Goal: Task Accomplishment & Management: Complete application form

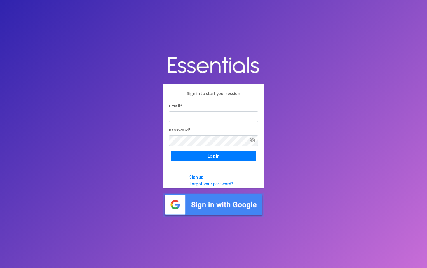
click at [178, 118] on input "Email *" at bounding box center [214, 116] width 90 height 11
type input "[EMAIL_ADDRESS][DOMAIN_NAME]"
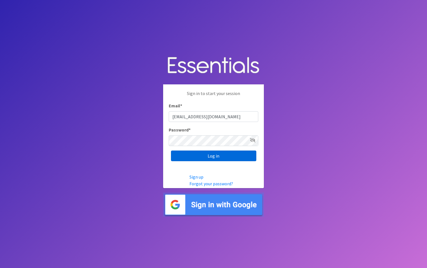
click at [213, 152] on input "Log in" at bounding box center [213, 155] width 85 height 11
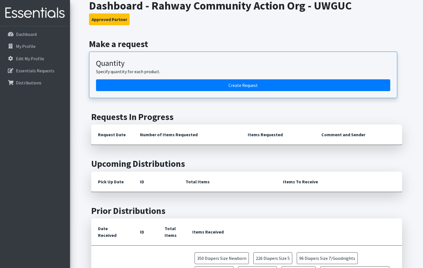
scroll to position [28, 0]
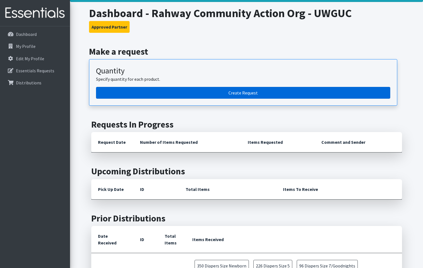
click at [253, 92] on link "Create Request" at bounding box center [243, 93] width 294 height 12
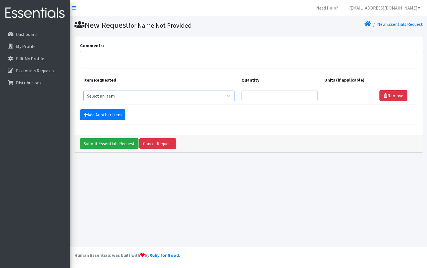
click at [232, 96] on select "Select an item # of Children this order will serve # of Individuals Living in H…" at bounding box center [158, 95] width 151 height 11
click at [83, 90] on select "Select an item # of Children this order will serve # of Individuals Living in H…" at bounding box center [158, 95] width 151 height 11
click at [230, 96] on select "Select an item # of Children this order will serve # of Individuals Living in H…" at bounding box center [158, 95] width 151 height 11
click at [315, 112] on div "Add Another Item" at bounding box center [248, 114] width 337 height 11
click at [231, 95] on select "Select an item # of Children this order will serve # of Individuals Living in H…" at bounding box center [158, 95] width 151 height 11
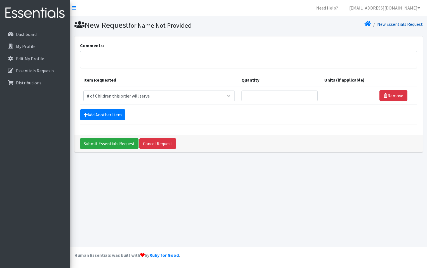
click at [405, 24] on link "New Essentials Request" at bounding box center [400, 24] width 46 height 6
click at [116, 94] on select "Select an item # of Children this order will serve # of Individuals Living in H…" at bounding box center [158, 95] width 151 height 11
select select "6076"
click at [83, 90] on select "Select an item # of Children this order will serve # of Individuals Living in H…" at bounding box center [158, 95] width 151 height 11
click at [311, 97] on input "1" at bounding box center [280, 95] width 76 height 11
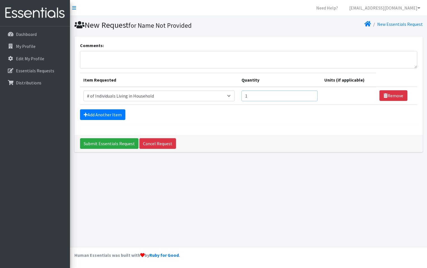
click at [310, 98] on input "1" at bounding box center [280, 95] width 76 height 11
click at [310, 96] on input "1" at bounding box center [280, 95] width 76 height 11
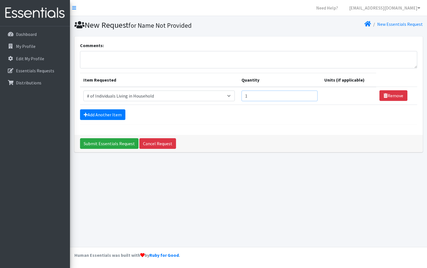
click at [309, 97] on input "1" at bounding box center [280, 95] width 76 height 11
click at [309, 98] on input "1" at bounding box center [280, 95] width 76 height 11
click at [310, 98] on input "1" at bounding box center [280, 95] width 76 height 11
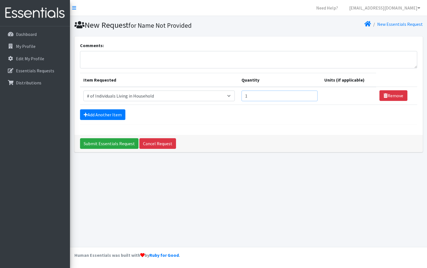
click at [310, 98] on input "1" at bounding box center [280, 95] width 76 height 11
click at [310, 95] on input "2" at bounding box center [280, 95] width 76 height 11
click at [310, 95] on input "3" at bounding box center [280, 95] width 76 height 11
click at [310, 95] on input "4" at bounding box center [280, 95] width 76 height 11
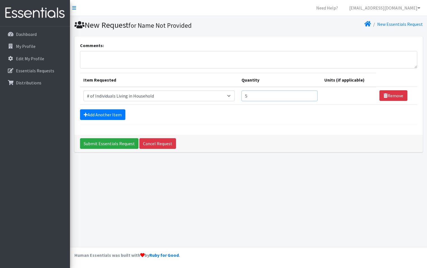
click at [310, 95] on input "5" at bounding box center [280, 95] width 76 height 11
click at [310, 95] on input "6" at bounding box center [280, 95] width 76 height 11
click at [310, 95] on input "7" at bounding box center [280, 95] width 76 height 11
click at [310, 95] on input "8" at bounding box center [280, 95] width 76 height 11
click at [310, 95] on input "12" at bounding box center [280, 95] width 76 height 11
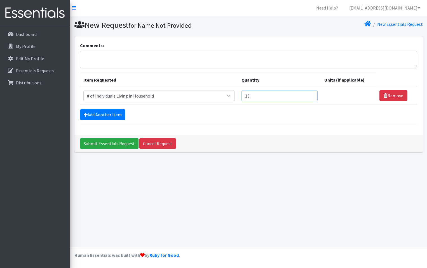
click at [310, 95] on input "13" at bounding box center [280, 95] width 76 height 11
click at [310, 95] on input "14" at bounding box center [280, 95] width 76 height 11
click at [310, 95] on input "15" at bounding box center [280, 95] width 76 height 11
click at [310, 95] on input "16" at bounding box center [280, 95] width 76 height 11
click at [310, 95] on input "17" at bounding box center [280, 95] width 76 height 11
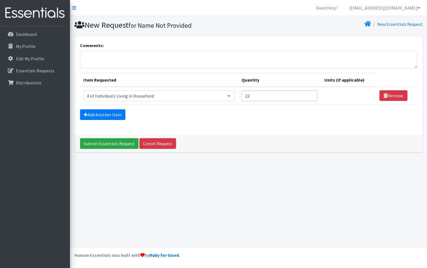
click at [310, 95] on input "22" at bounding box center [280, 95] width 76 height 11
click at [310, 95] on input "23" at bounding box center [280, 95] width 76 height 11
click at [310, 95] on input "24" at bounding box center [280, 95] width 76 height 11
click at [310, 95] on input "25" at bounding box center [280, 95] width 76 height 11
click at [311, 97] on input "24" at bounding box center [280, 95] width 76 height 11
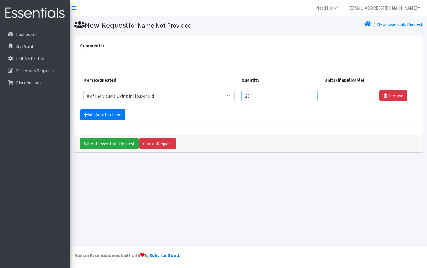
type input "23"
click at [311, 97] on input "23" at bounding box center [280, 95] width 76 height 11
click at [115, 116] on link "Add Another Item" at bounding box center [102, 114] width 45 height 11
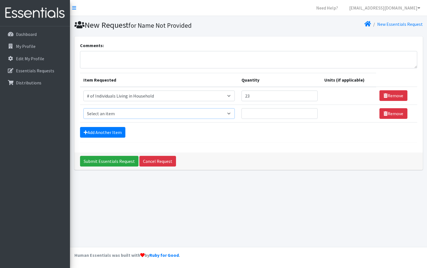
click at [230, 113] on select "Select an item # of Children this order will serve # of Individuals Living in H…" at bounding box center [158, 113] width 151 height 11
select select "13431"
click at [83, 108] on select "Select an item # of Children this order will serve # of Individuals Living in H…" at bounding box center [158, 113] width 151 height 11
click at [309, 115] on input "1" at bounding box center [280, 113] width 76 height 11
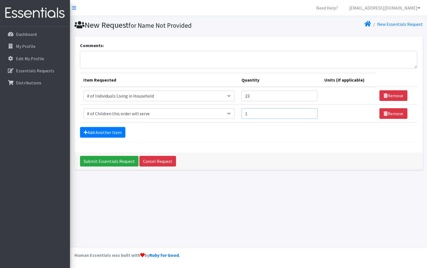
click at [309, 115] on input "1" at bounding box center [280, 113] width 76 height 11
click at [309, 112] on input "2" at bounding box center [280, 113] width 76 height 11
click at [309, 112] on input "3" at bounding box center [280, 113] width 76 height 11
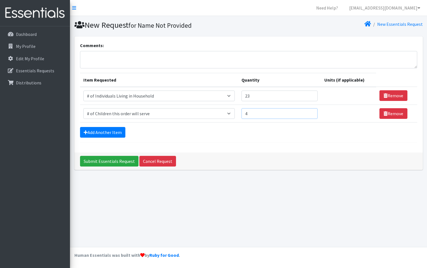
click at [309, 112] on input "4" at bounding box center [280, 113] width 76 height 11
click at [309, 112] on input "5" at bounding box center [280, 113] width 76 height 11
click at [309, 112] on input "6" at bounding box center [280, 113] width 76 height 11
click at [309, 112] on input "7" at bounding box center [280, 113] width 76 height 11
click at [309, 112] on input "8" at bounding box center [280, 113] width 76 height 11
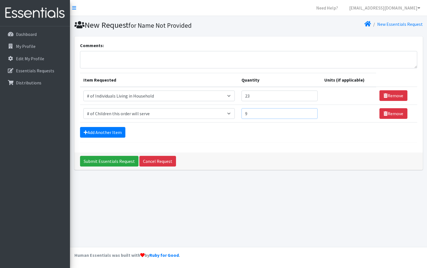
click at [309, 112] on input "9" at bounding box center [280, 113] width 76 height 11
click at [309, 112] on input "10" at bounding box center [280, 113] width 76 height 11
click at [309, 112] on input "11" at bounding box center [280, 113] width 76 height 11
click at [309, 112] on input "12" at bounding box center [280, 113] width 76 height 11
click at [309, 112] on input "13" at bounding box center [280, 113] width 76 height 11
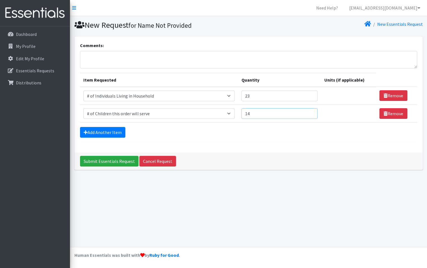
click at [309, 112] on input "14" at bounding box center [280, 113] width 76 height 11
type input "15"
click at [309, 112] on input "15" at bounding box center [280, 113] width 76 height 11
click at [100, 163] on input "Submit Essentials Request" at bounding box center [109, 161] width 59 height 11
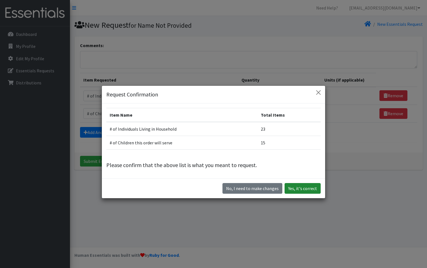
click at [312, 189] on button "Yes, it's correct" at bounding box center [303, 188] width 36 height 11
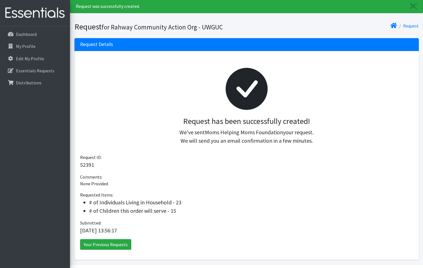
scroll to position [34, 0]
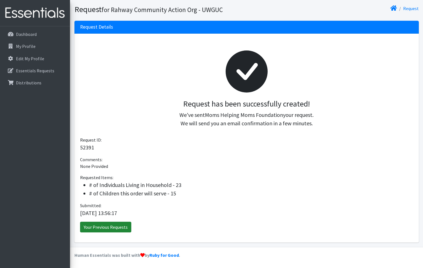
click at [104, 229] on link "Your Previous Requests" at bounding box center [105, 227] width 51 height 11
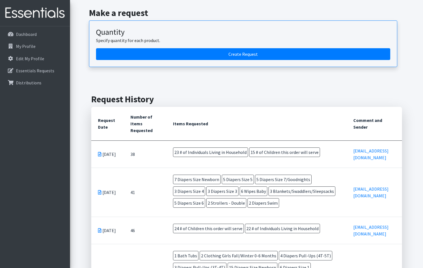
scroll to position [56, 0]
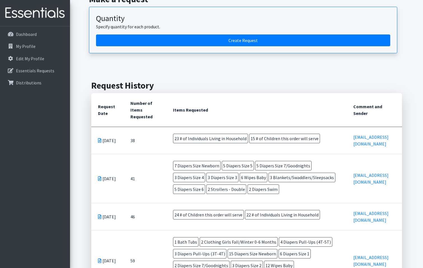
click at [92, 137] on td "[DATE]" at bounding box center [107, 140] width 33 height 27
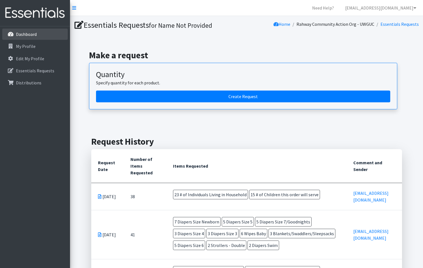
click at [30, 34] on p "Dashboard" at bounding box center [26, 34] width 21 height 6
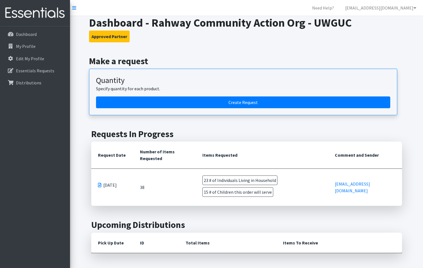
click at [43, 68] on p "Essentials Requests" at bounding box center [35, 71] width 38 height 6
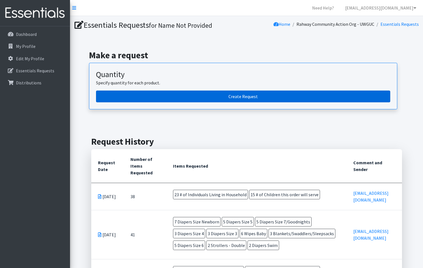
click at [269, 96] on link "Create Request" at bounding box center [243, 96] width 294 height 12
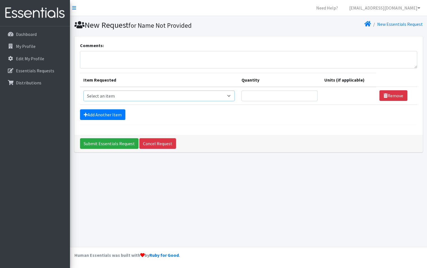
click at [233, 95] on select "Select an item # of Children this order will serve # of Individuals Living in H…" at bounding box center [158, 95] width 151 height 11
select select "1995"
click at [83, 90] on select "Select an item # of Children this order will serve # of Individuals Living in H…" at bounding box center [158, 95] width 151 height 11
click at [309, 98] on input "1" at bounding box center [280, 95] width 76 height 11
click at [309, 97] on input "1" at bounding box center [280, 95] width 76 height 11
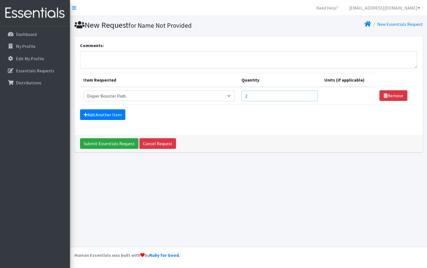
type input "2"
click at [311, 94] on input "2" at bounding box center [280, 95] width 76 height 11
click at [114, 116] on link "Add Another Item" at bounding box center [102, 114] width 45 height 11
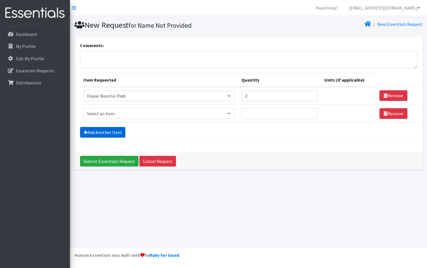
click at [108, 132] on link "Add Another Item" at bounding box center [102, 132] width 45 height 11
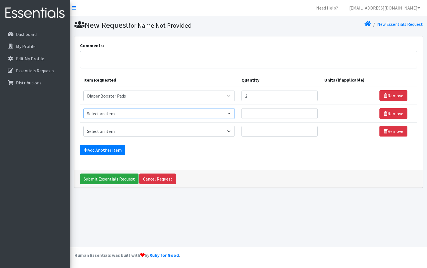
click at [229, 112] on select "Select an item # of Children this order will serve # of Individuals Living in H…" at bounding box center [158, 113] width 151 height 11
select select "1973"
click at [83, 108] on select "Select an item # of Children this order will serve # of Individuals Living in H…" at bounding box center [158, 113] width 151 height 11
click at [306, 112] on input "1" at bounding box center [276, 113] width 75 height 11
click at [306, 112] on input "2" at bounding box center [276, 113] width 75 height 11
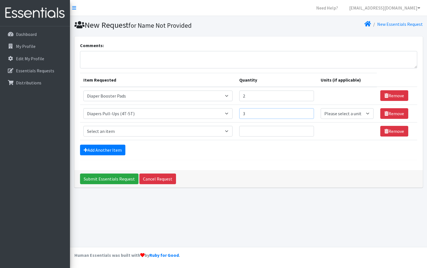
click at [306, 112] on input "3" at bounding box center [276, 113] width 75 height 11
click at [306, 112] on input "4" at bounding box center [276, 113] width 75 height 11
type input "5"
click at [306, 112] on input "5" at bounding box center [276, 113] width 75 height 11
click at [229, 130] on select "Select an item # of Children this order will serve # of Individuals Living in H…" at bounding box center [157, 131] width 149 height 11
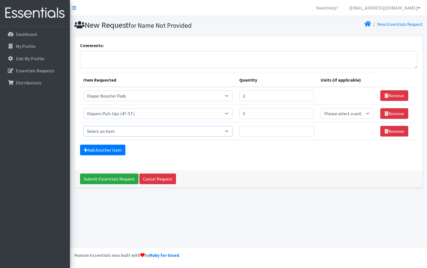
select select "15477"
click at [83, 126] on select "Select an item # of Children this order will serve # of Individuals Living in H…" at bounding box center [157, 131] width 149 height 11
click at [307, 129] on input "1" at bounding box center [276, 131] width 75 height 11
click at [307, 129] on input "2" at bounding box center [276, 131] width 75 height 11
click at [307, 129] on input "3" at bounding box center [276, 131] width 75 height 11
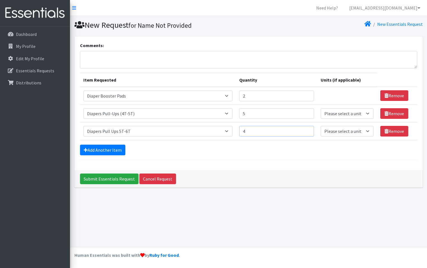
type input "4"
click at [307, 129] on input "4" at bounding box center [276, 131] width 75 height 11
click at [106, 151] on link "Add Another Item" at bounding box center [102, 149] width 45 height 11
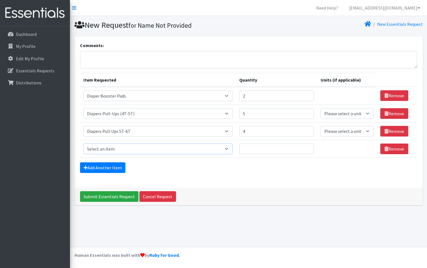
click at [228, 149] on select "Select an item # of Children this order will serve # of Individuals Living in H…" at bounding box center [157, 148] width 149 height 11
select select "1964"
click at [83, 143] on select "Select an item # of Children this order will serve # of Individuals Living in H…" at bounding box center [157, 148] width 149 height 11
type input "3"
click at [307, 132] on input "3" at bounding box center [276, 131] width 75 height 11
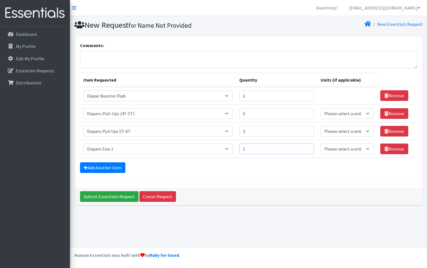
click at [306, 148] on input "1" at bounding box center [276, 148] width 75 height 11
click at [306, 148] on input "2" at bounding box center [276, 148] width 75 height 11
click at [306, 148] on input "3" at bounding box center [276, 148] width 75 height 11
click at [306, 148] on input "4" at bounding box center [276, 148] width 75 height 11
click at [306, 148] on input "5" at bounding box center [276, 148] width 75 height 11
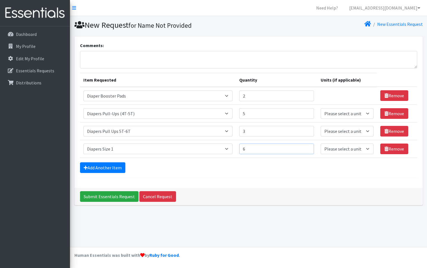
click at [306, 148] on input "6" at bounding box center [276, 148] width 75 height 11
type input "7"
click at [306, 148] on input "7" at bounding box center [276, 148] width 75 height 11
click at [101, 165] on link "Add Another Item" at bounding box center [102, 167] width 45 height 11
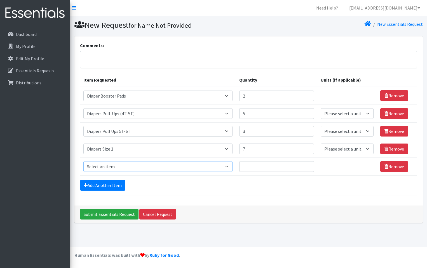
click at [229, 167] on select "Select an item # of Children this order will serve # of Individuals Living in H…" at bounding box center [157, 166] width 149 height 11
select select "1965"
click at [83, 161] on select "Select an item # of Children this order will serve # of Individuals Living in H…" at bounding box center [157, 166] width 149 height 11
click at [306, 164] on input "1" at bounding box center [276, 166] width 75 height 11
click at [306, 164] on input "2" at bounding box center [276, 166] width 75 height 11
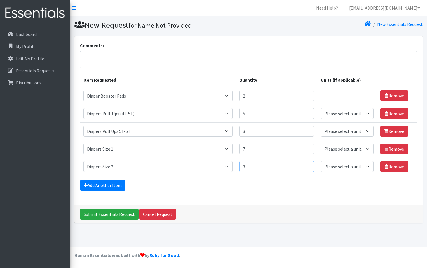
click at [306, 164] on input "3" at bounding box center [276, 166] width 75 height 11
click at [306, 164] on input "4" at bounding box center [276, 166] width 75 height 11
type input "5"
click at [307, 164] on input "5" at bounding box center [276, 166] width 75 height 11
click at [113, 185] on link "Add Another Item" at bounding box center [102, 185] width 45 height 11
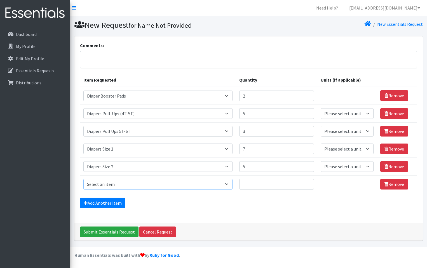
click at [227, 182] on select "Select an item # of Children this order will serve # of Individuals Living in H…" at bounding box center [157, 184] width 149 height 11
select select "1966"
click at [83, 179] on select "Select an item # of Children this order will serve # of Individuals Living in H…" at bounding box center [157, 184] width 149 height 11
click at [307, 182] on input "1" at bounding box center [276, 184] width 75 height 11
click at [307, 182] on input "2" at bounding box center [276, 184] width 75 height 11
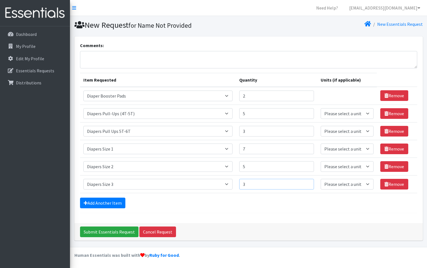
click at [307, 182] on input "3" at bounding box center [276, 184] width 75 height 11
type input "4"
click at [307, 182] on input "4" at bounding box center [276, 184] width 75 height 11
click at [108, 199] on link "Add Another Item" at bounding box center [102, 202] width 45 height 11
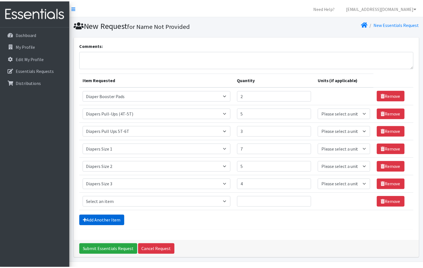
scroll to position [16, 0]
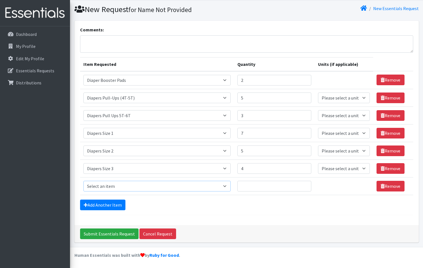
click at [225, 185] on select "Select an item # of Children this order will serve # of Individuals Living in H…" at bounding box center [156, 186] width 147 height 11
select select "1968"
click at [83, 181] on select "Select an item # of Children this order will serve # of Individuals Living in H…" at bounding box center [156, 186] width 147 height 11
click at [303, 184] on input "1" at bounding box center [274, 186] width 74 height 11
click at [303, 184] on input "2" at bounding box center [274, 186] width 74 height 11
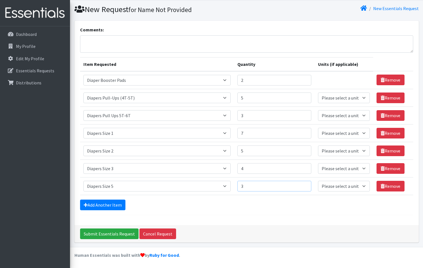
click at [303, 184] on input "3" at bounding box center [274, 186] width 74 height 11
click at [303, 184] on input "4" at bounding box center [274, 186] width 74 height 11
type input "5"
click at [303, 184] on input "5" at bounding box center [274, 186] width 74 height 11
click at [101, 203] on link "Add Another Item" at bounding box center [102, 204] width 45 height 11
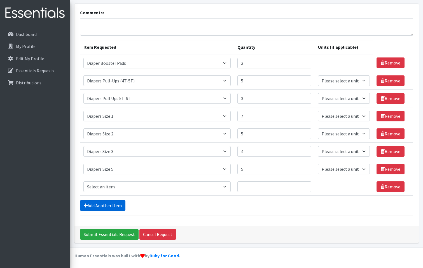
scroll to position [33, 0]
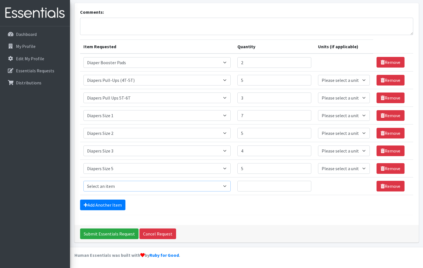
click at [228, 186] on select "Select an item # of Children this order will serve # of Individuals Living in H…" at bounding box center [156, 186] width 147 height 11
select select "1967"
click at [83, 181] on select "Select an item # of Children this order will serve # of Individuals Living in H…" at bounding box center [156, 186] width 147 height 11
click at [304, 184] on input "1" at bounding box center [274, 186] width 74 height 11
click at [304, 184] on input "2" at bounding box center [274, 186] width 74 height 11
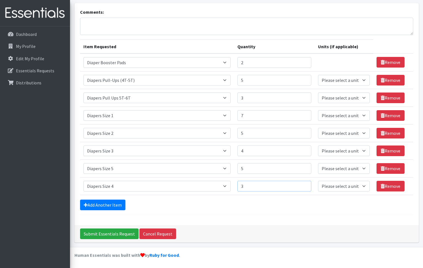
click at [304, 184] on input "3" at bounding box center [274, 186] width 74 height 11
type input "4"
click at [304, 184] on input "4" at bounding box center [274, 186] width 74 height 11
click at [106, 208] on link "Add Another Item" at bounding box center [102, 204] width 45 height 11
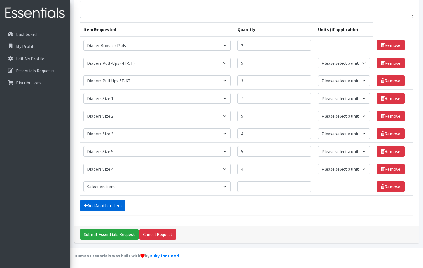
scroll to position [51, 0]
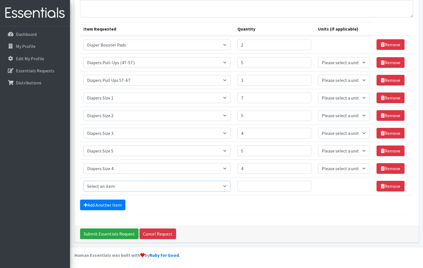
click at [229, 185] on select "Select an item # of Children this order will serve # of Individuals Living in H…" at bounding box center [156, 186] width 147 height 11
select select "1969"
click at [83, 181] on select "Select an item # of Children this order will serve # of Individuals Living in H…" at bounding box center [156, 186] width 147 height 11
click at [303, 184] on input "1" at bounding box center [274, 186] width 74 height 11
click at [303, 184] on input "2" at bounding box center [274, 186] width 74 height 11
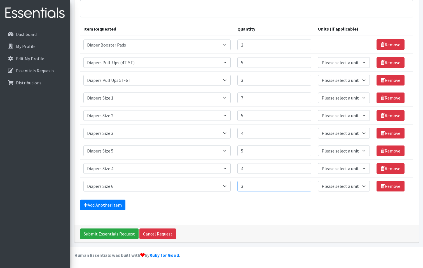
click at [303, 184] on input "3" at bounding box center [274, 186] width 74 height 11
click at [303, 184] on input "4" at bounding box center [274, 186] width 74 height 11
click at [303, 184] on input "5" at bounding box center [274, 186] width 74 height 11
click at [303, 184] on input "6" at bounding box center [274, 186] width 74 height 11
type input "7"
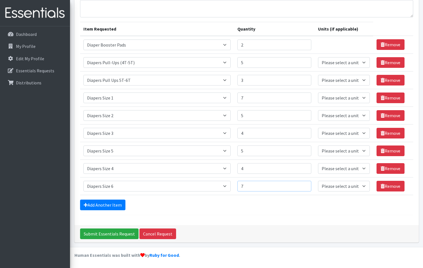
click at [303, 184] on input "7" at bounding box center [274, 186] width 74 height 11
click at [92, 207] on link "Add Another Item" at bounding box center [102, 204] width 45 height 11
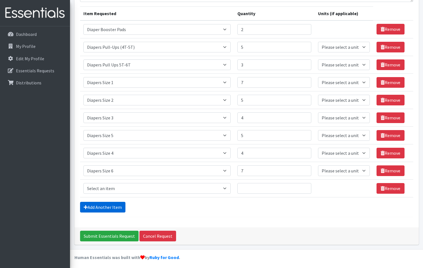
scroll to position [69, 0]
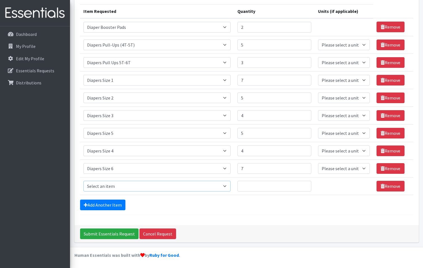
click at [226, 186] on select "Select an item # of Children this order will serve # of Individuals Living in H…" at bounding box center [156, 186] width 147 height 11
select select "1963"
click at [83, 181] on select "Select an item # of Children this order will serve # of Individuals Living in H…" at bounding box center [156, 186] width 147 height 11
click at [303, 183] on input "1" at bounding box center [274, 186] width 74 height 11
click at [303, 183] on input "2" at bounding box center [274, 186] width 74 height 11
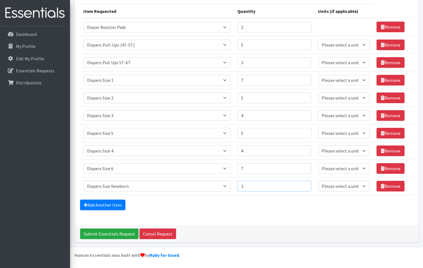
click at [303, 183] on input "3" at bounding box center [274, 186] width 74 height 11
click at [303, 183] on input "4" at bounding box center [274, 186] width 74 height 11
type input "5"
click at [303, 183] on input "5" at bounding box center [274, 186] width 74 height 11
type input "6"
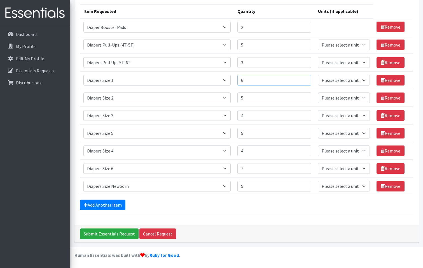
click at [303, 81] on input "6" at bounding box center [274, 80] width 74 height 11
type input "4"
click at [304, 47] on input "4" at bounding box center [274, 44] width 74 height 11
click at [105, 207] on link "Add Another Item" at bounding box center [102, 204] width 45 height 11
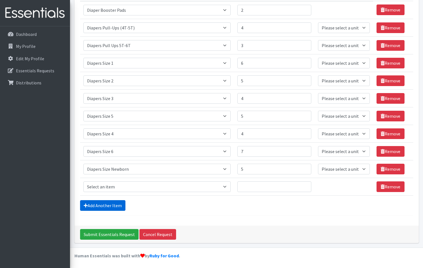
scroll to position [86, 0]
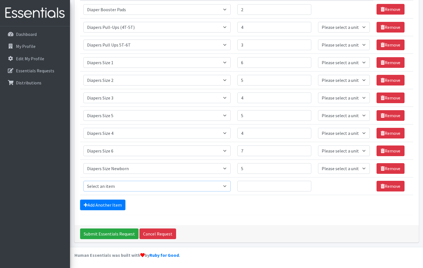
click at [228, 185] on select "Select an item # of Children this order will serve # of Individuals Living in H…" at bounding box center [156, 186] width 147 height 11
select select "1929"
click at [83, 181] on select "Select an item # of Children this order will serve # of Individuals Living in H…" at bounding box center [156, 186] width 147 height 11
click at [303, 183] on input "1" at bounding box center [274, 186] width 74 height 11
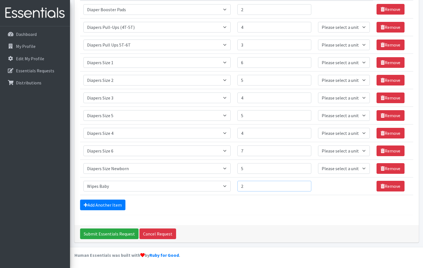
click at [303, 183] on input "2" at bounding box center [274, 186] width 74 height 11
click at [301, 183] on input "3" at bounding box center [274, 186] width 74 height 11
click at [300, 183] on input "3" at bounding box center [274, 186] width 74 height 11
click at [303, 185] on input "4" at bounding box center [274, 186] width 74 height 11
click at [303, 185] on input "5" at bounding box center [274, 186] width 74 height 11
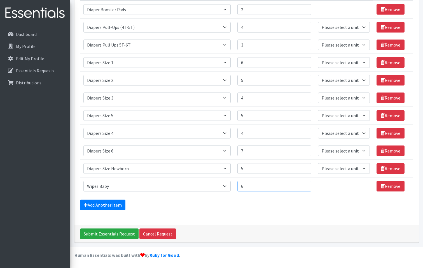
click at [303, 185] on input "6" at bounding box center [274, 186] width 74 height 11
click at [303, 185] on input "7" at bounding box center [274, 186] width 74 height 11
click at [303, 185] on input "8" at bounding box center [274, 186] width 74 height 11
click at [304, 184] on input "9" at bounding box center [274, 186] width 74 height 11
type input "10"
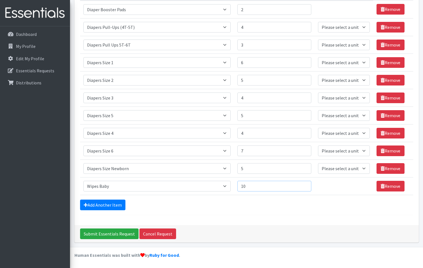
click at [304, 184] on input "10" at bounding box center [274, 186] width 74 height 11
click at [110, 203] on link "Add Another Item" at bounding box center [102, 204] width 45 height 11
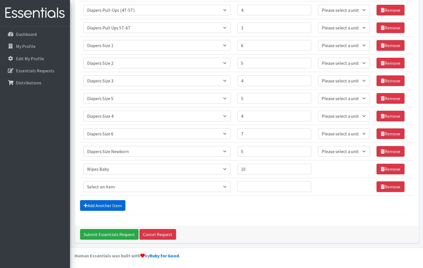
scroll to position [104, 0]
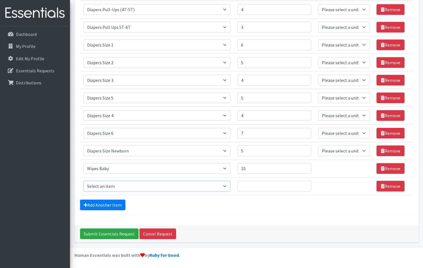
click at [224, 186] on select "Select an item # of Children this order will serve # of Individuals Living in H…" at bounding box center [156, 186] width 147 height 11
select select "1979"
click at [83, 181] on select "Select an item # of Children this order will serve # of Individuals Living in H…" at bounding box center [156, 186] width 147 height 11
click at [104, 204] on link "Add Another Item" at bounding box center [102, 204] width 45 height 11
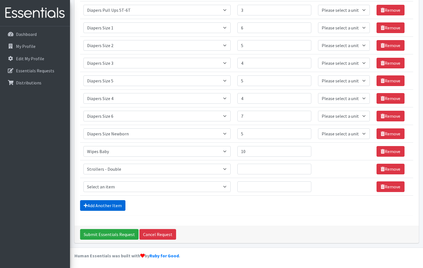
scroll to position [122, 0]
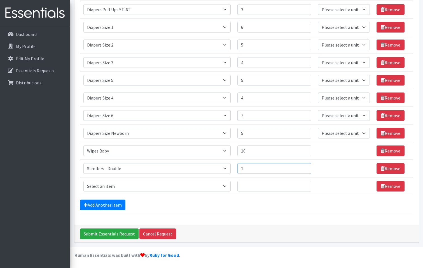
type input "1"
click at [303, 166] on input "1" at bounding box center [274, 168] width 74 height 11
click at [118, 230] on input "Submit Essentials Request" at bounding box center [109, 233] width 59 height 11
click at [302, 155] on input "10" at bounding box center [274, 150] width 74 height 11
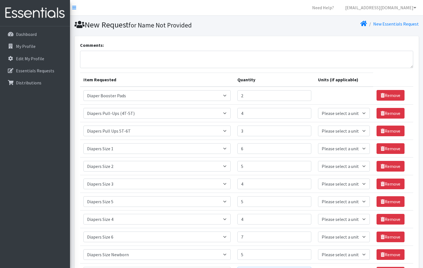
scroll to position [0, 0]
click at [362, 113] on select "Please select a unit units Packs" at bounding box center [344, 113] width 52 height 11
click at [352, 91] on td "Unit units" at bounding box center [344, 96] width 59 height 18
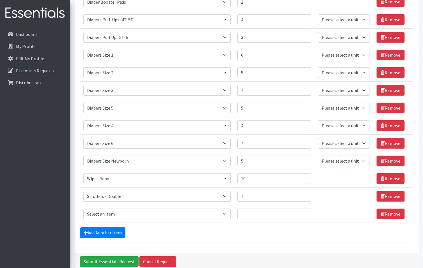
scroll to position [84, 0]
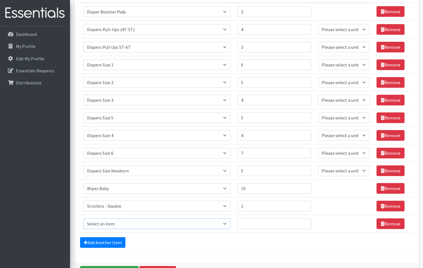
click at [225, 224] on select "Select an item # of Children this order will serve # of Individuals Living in H…" at bounding box center [156, 223] width 147 height 11
click at [381, 224] on icon at bounding box center [383, 223] width 4 height 4
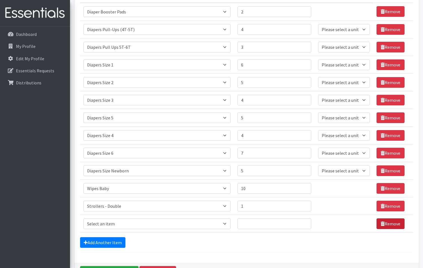
click at [389, 225] on link "Remove" at bounding box center [391, 223] width 28 height 11
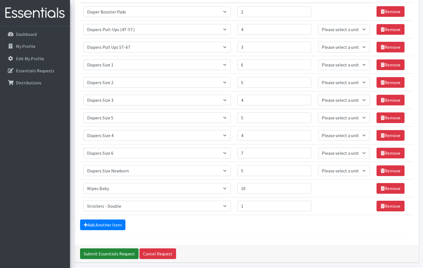
click at [103, 254] on input "Submit Essentials Request" at bounding box center [109, 253] width 59 height 11
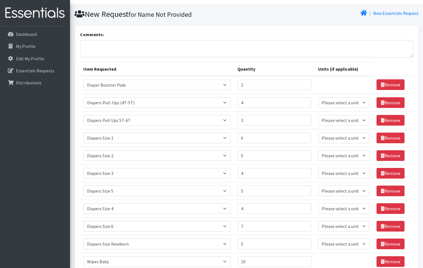
scroll to position [0, 0]
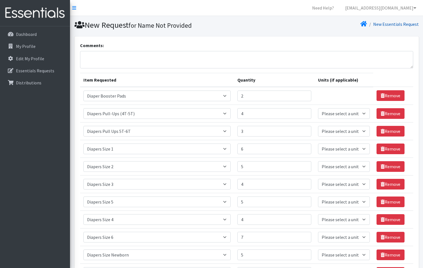
click at [393, 24] on link "New Essentials Request" at bounding box center [396, 24] width 46 height 6
click at [97, 27] on h1 "New Request for Name Not Provided" at bounding box center [159, 25] width 170 height 10
click at [366, 25] on icon at bounding box center [363, 24] width 7 height 4
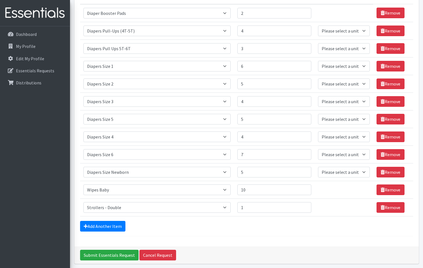
scroll to position [104, 0]
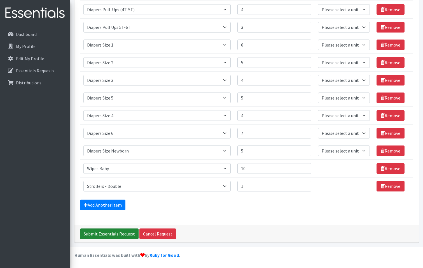
click at [104, 234] on input "Submit Essentials Request" at bounding box center [109, 233] width 59 height 11
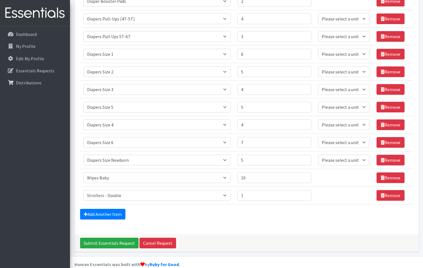
scroll to position [219, 0]
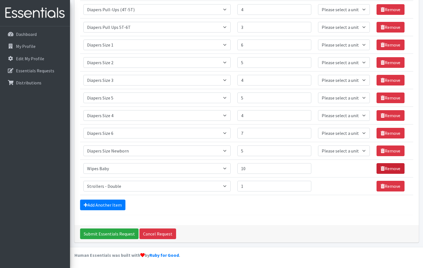
click at [381, 169] on icon at bounding box center [383, 168] width 4 height 4
click at [127, 232] on input "Submit Essentials Request" at bounding box center [109, 233] width 59 height 11
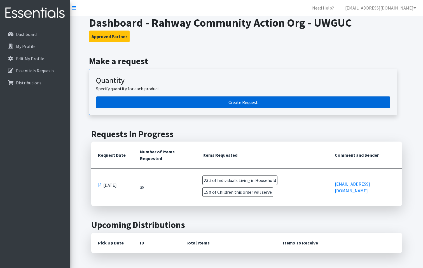
click at [259, 102] on link "Create Request" at bounding box center [243, 102] width 294 height 12
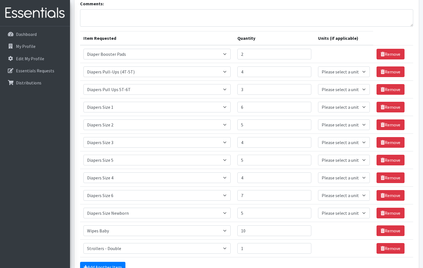
scroll to position [168, 0]
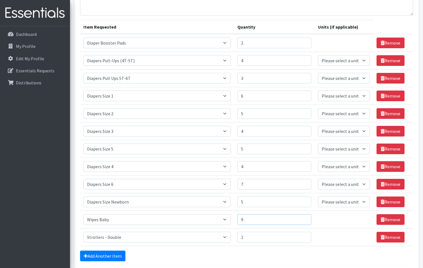
type input "9"
click at [304, 220] on input "9" at bounding box center [274, 219] width 74 height 11
